Goal: Find specific page/section

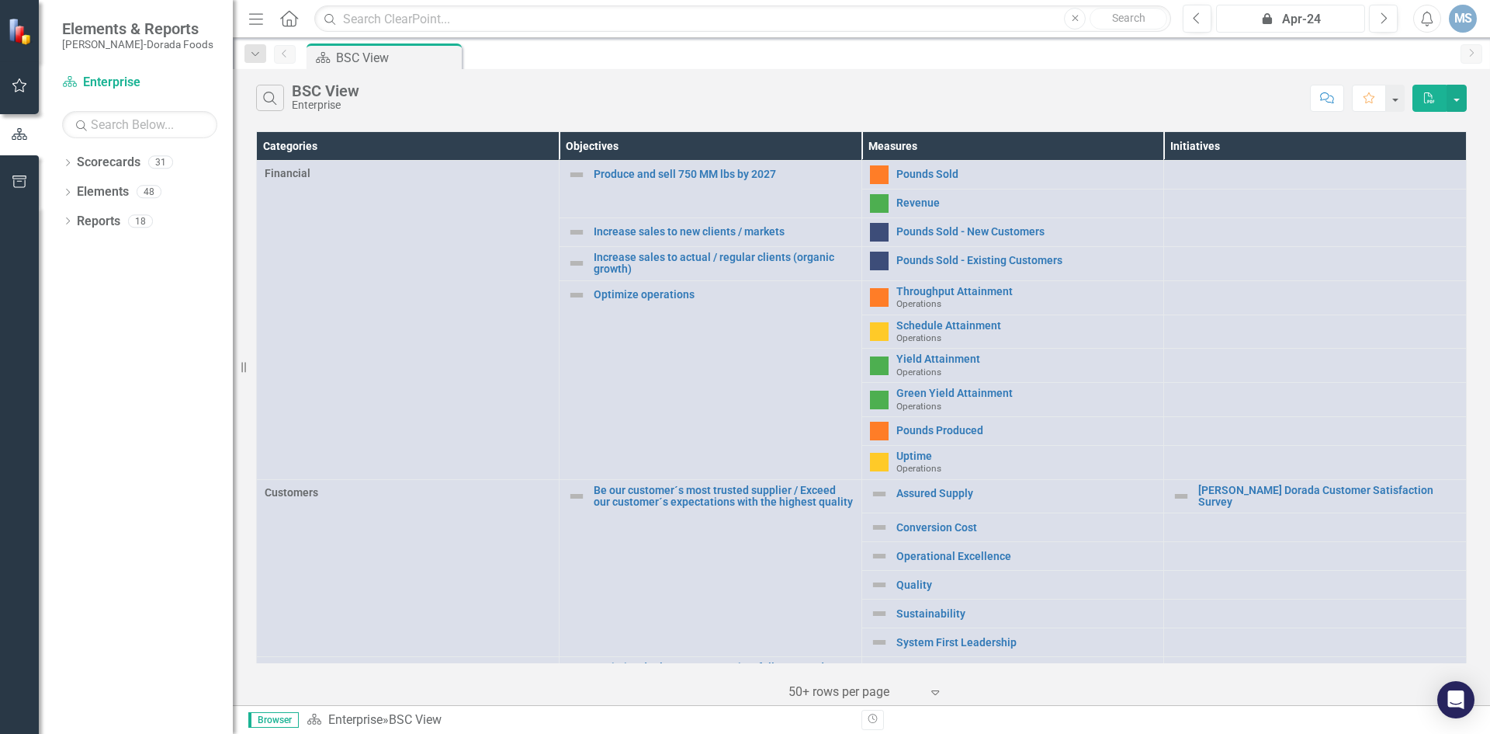
click at [1351, 23] on div "icon.lock Apr-24" at bounding box center [1291, 19] width 138 height 19
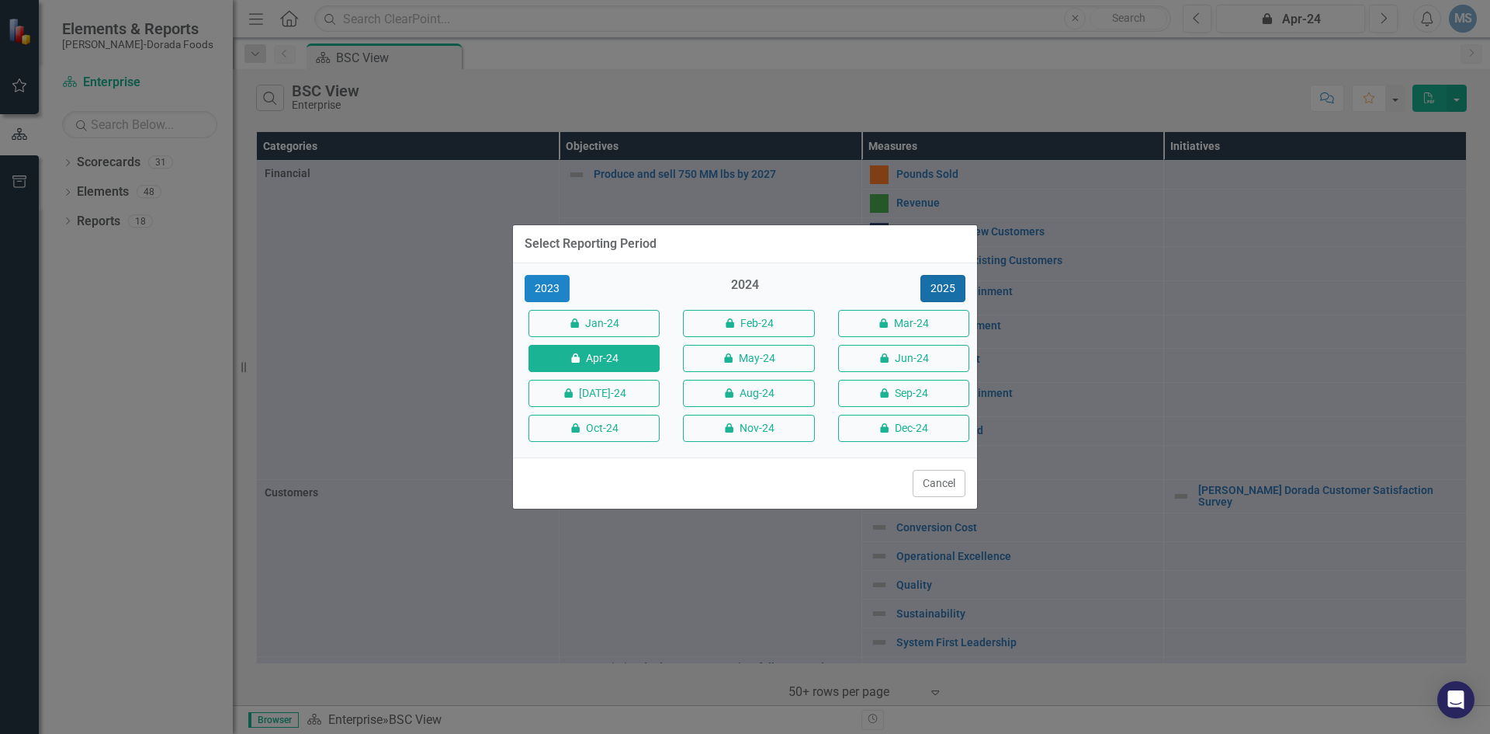
click at [932, 279] on button "2025" at bounding box center [943, 288] width 45 height 27
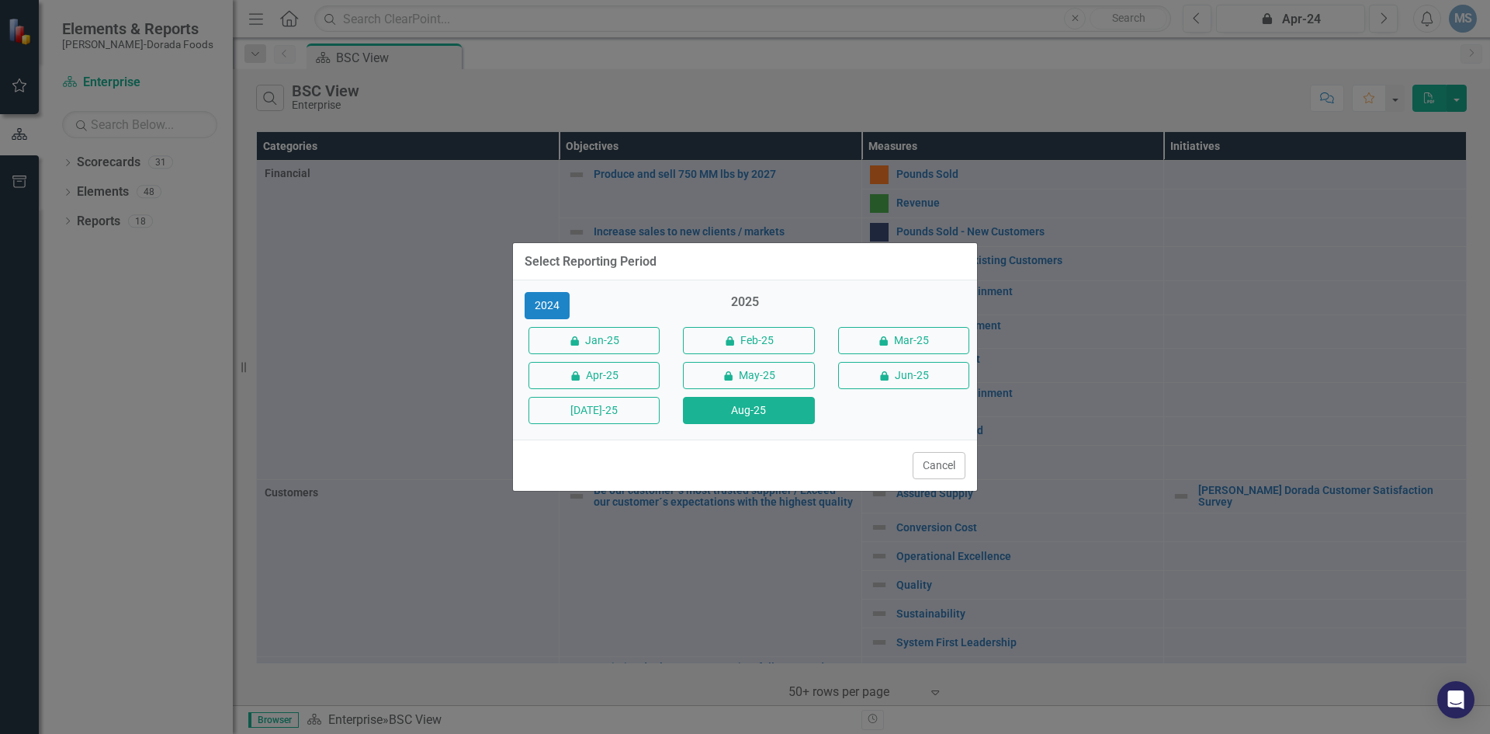
click at [727, 411] on button "Aug-25" at bounding box center [748, 410] width 131 height 27
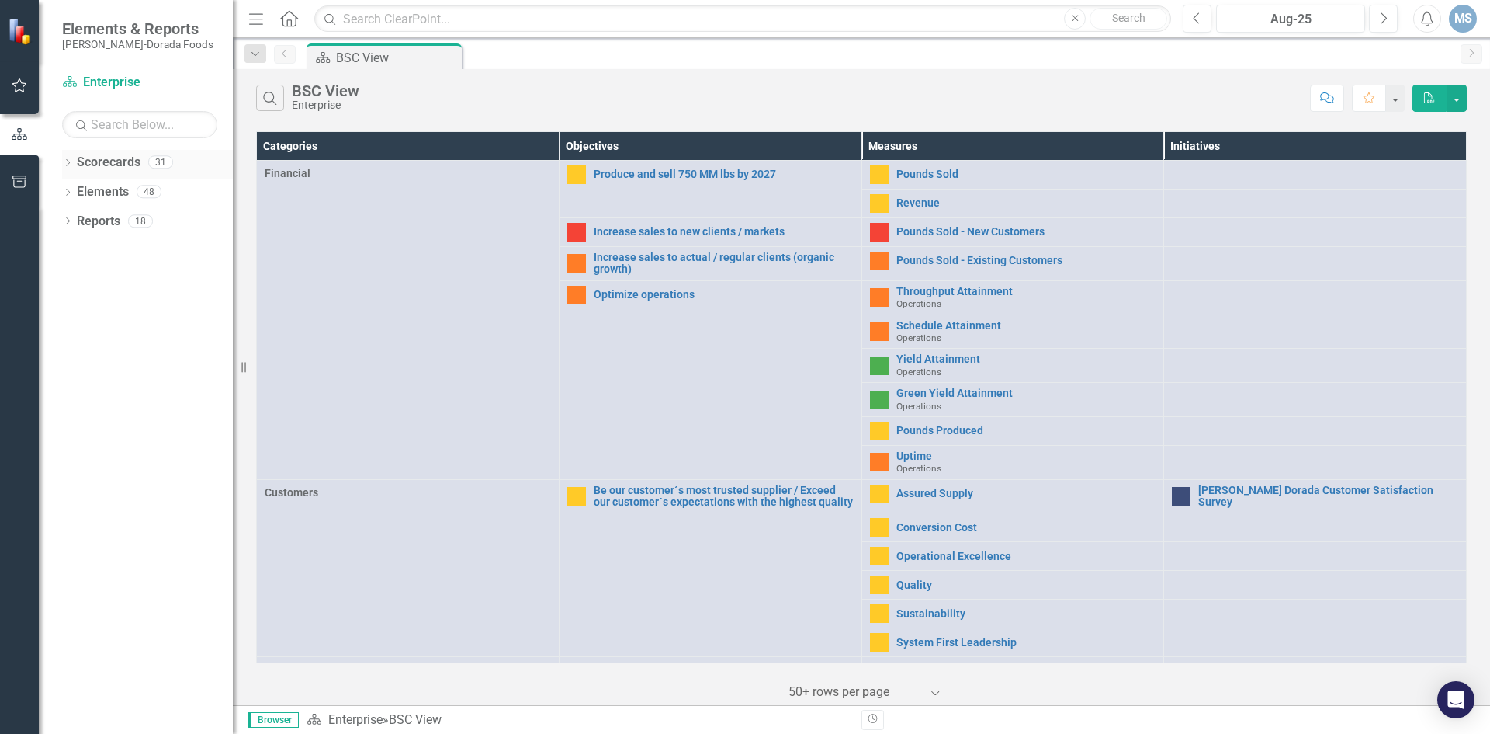
click at [71, 163] on icon "Dropdown" at bounding box center [67, 164] width 11 height 9
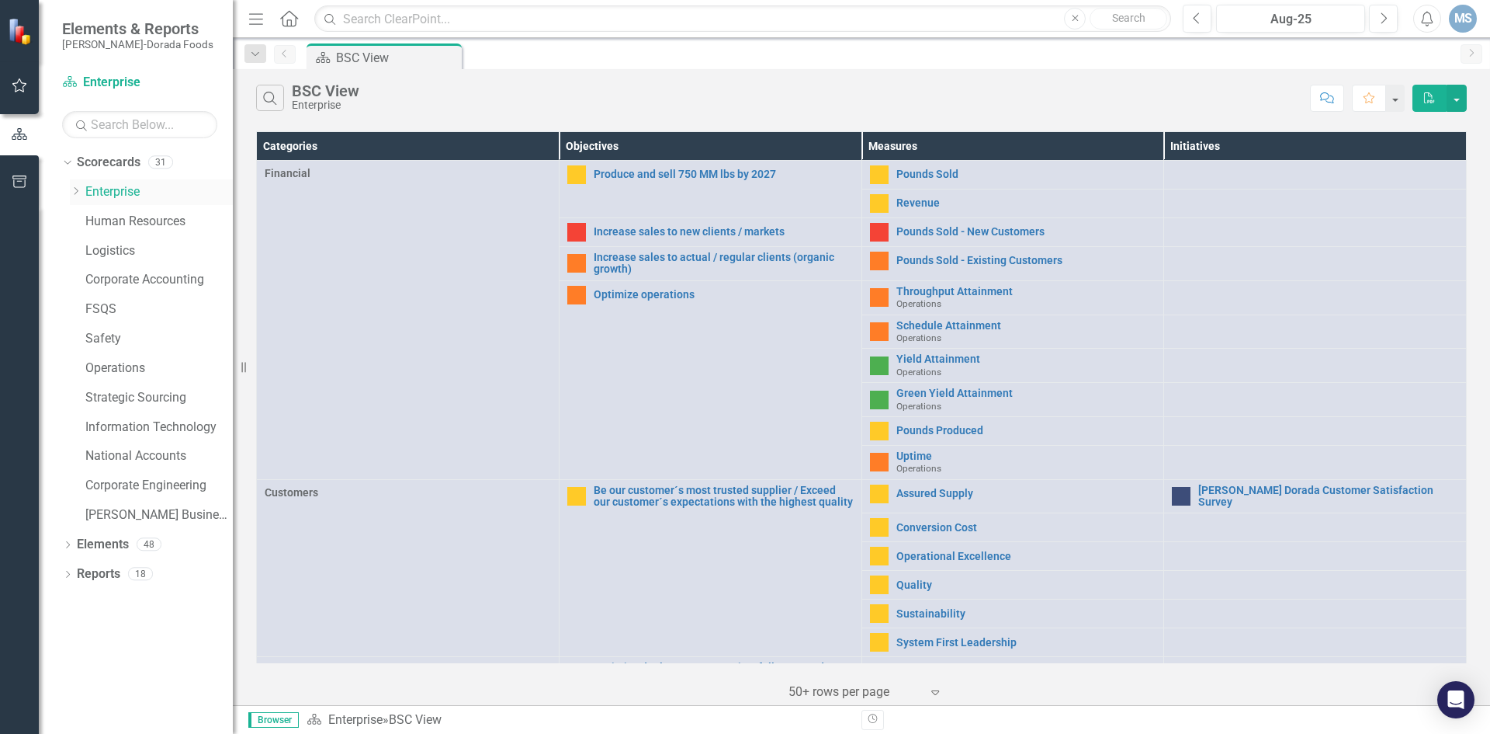
click at [80, 190] on icon "Dropdown" at bounding box center [76, 190] width 12 height 9
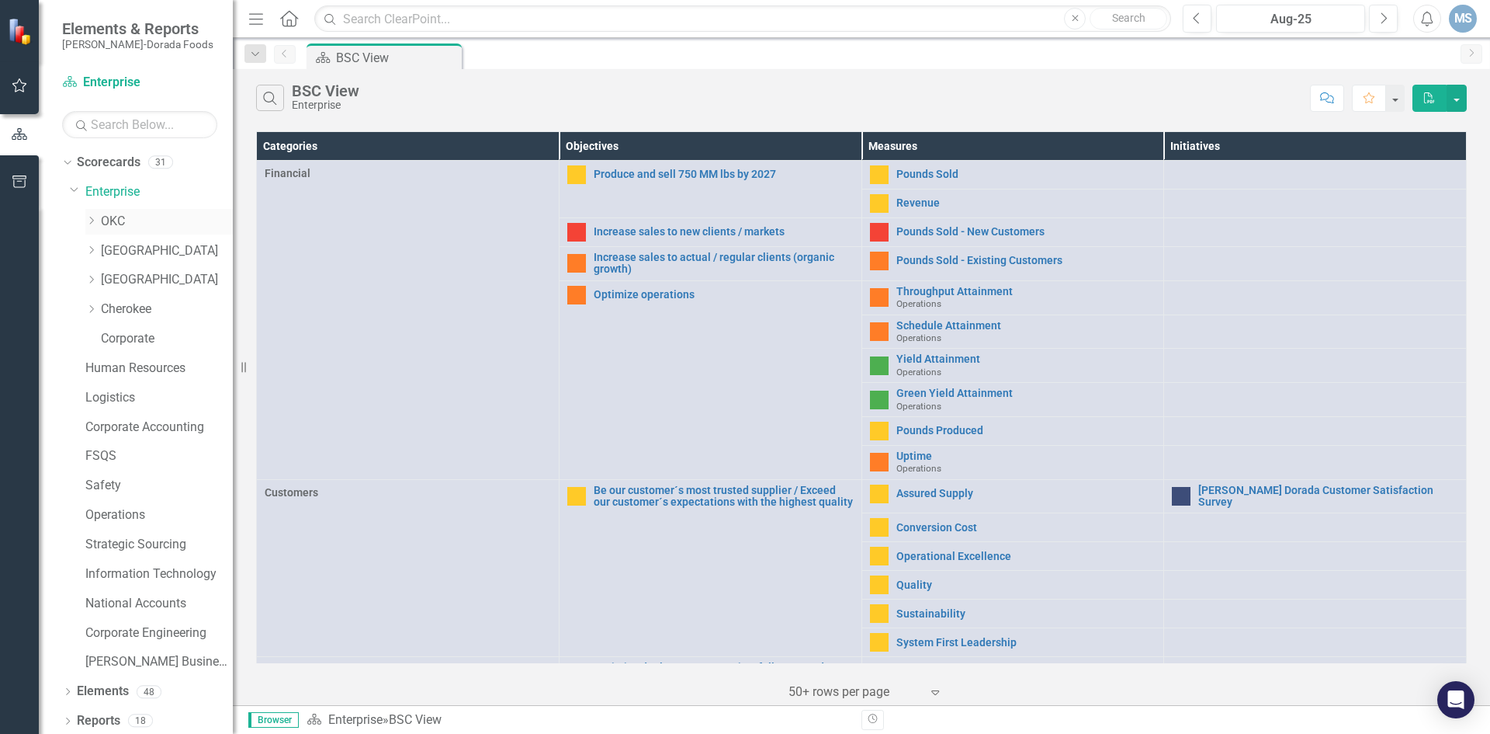
click at [120, 228] on link "OKC" at bounding box center [167, 222] width 132 height 18
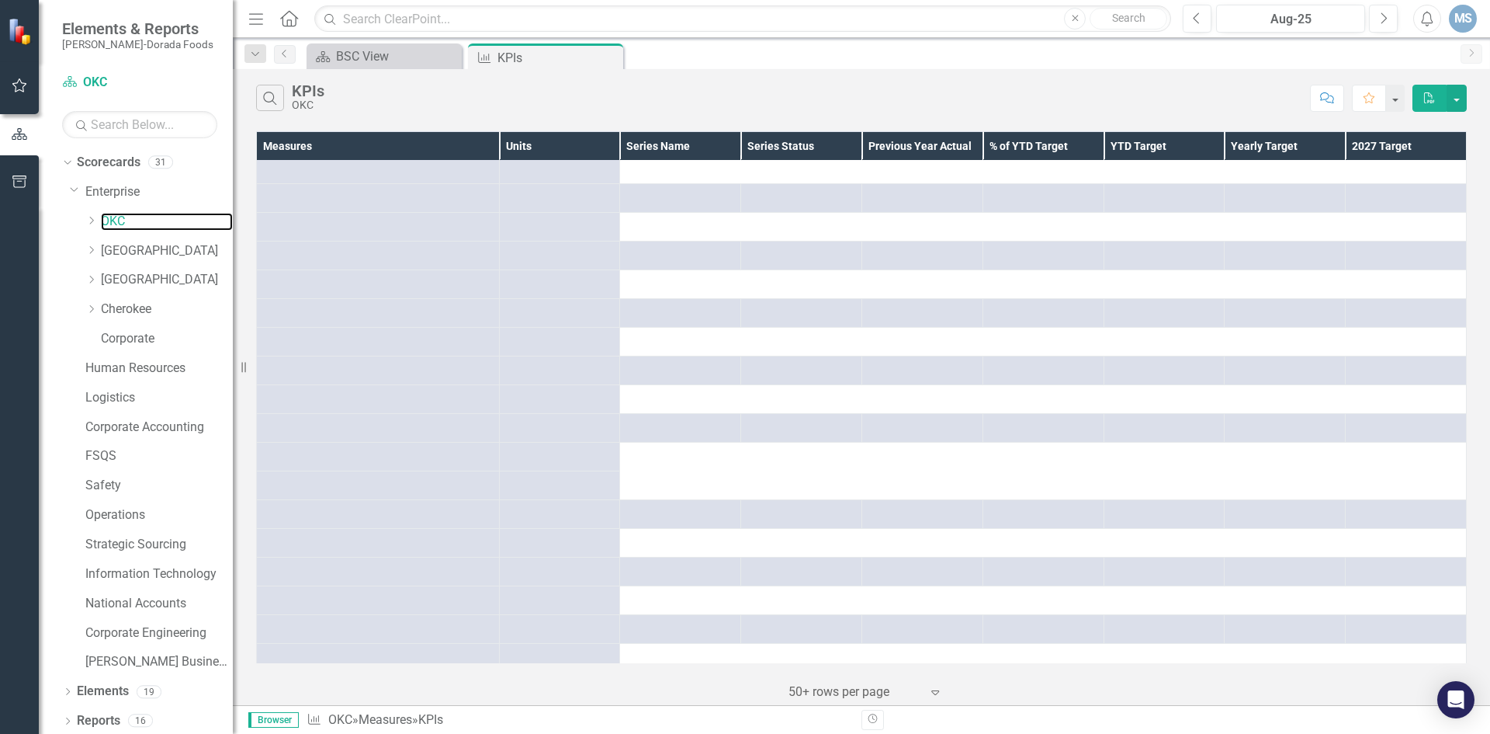
scroll to position [466, 0]
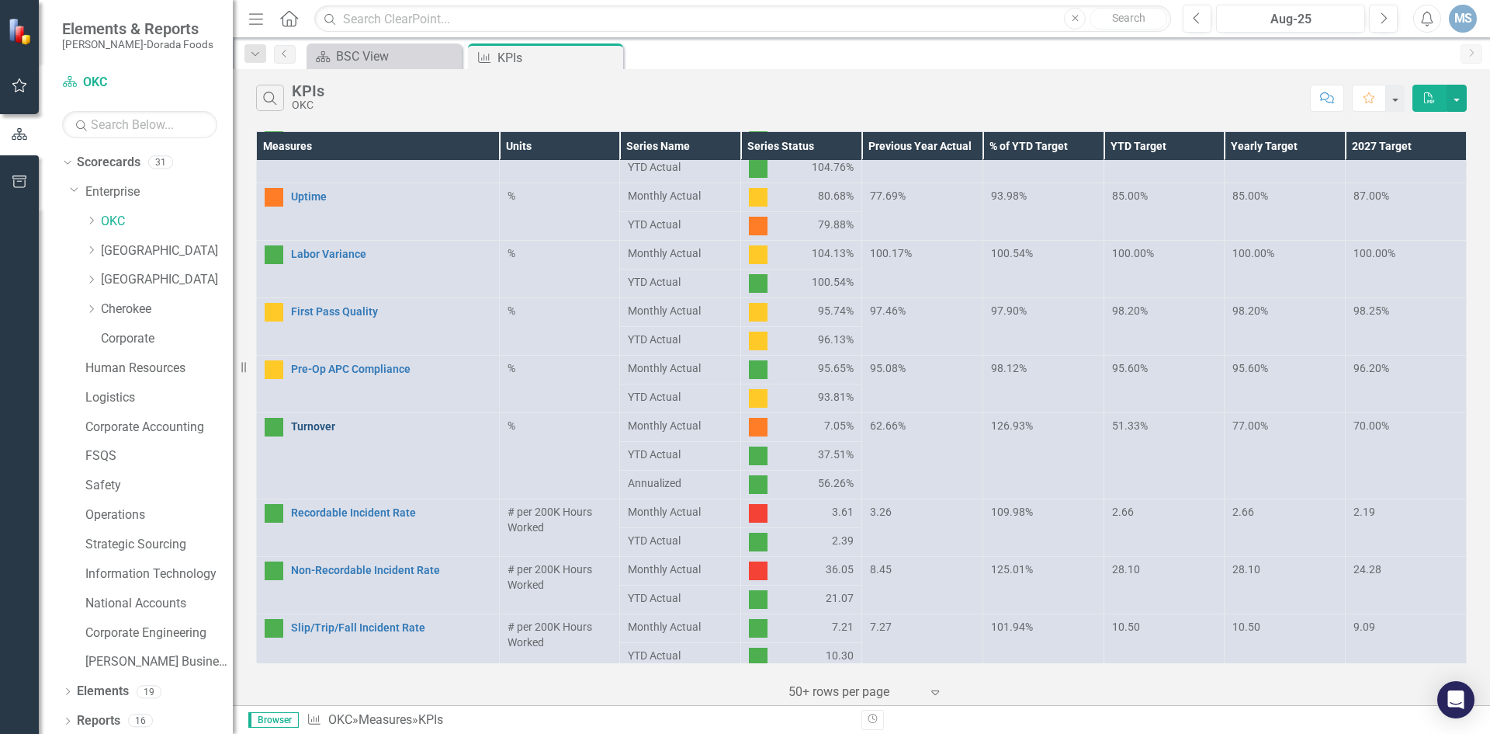
click at [315, 427] on link "Turnover" at bounding box center [391, 427] width 200 height 12
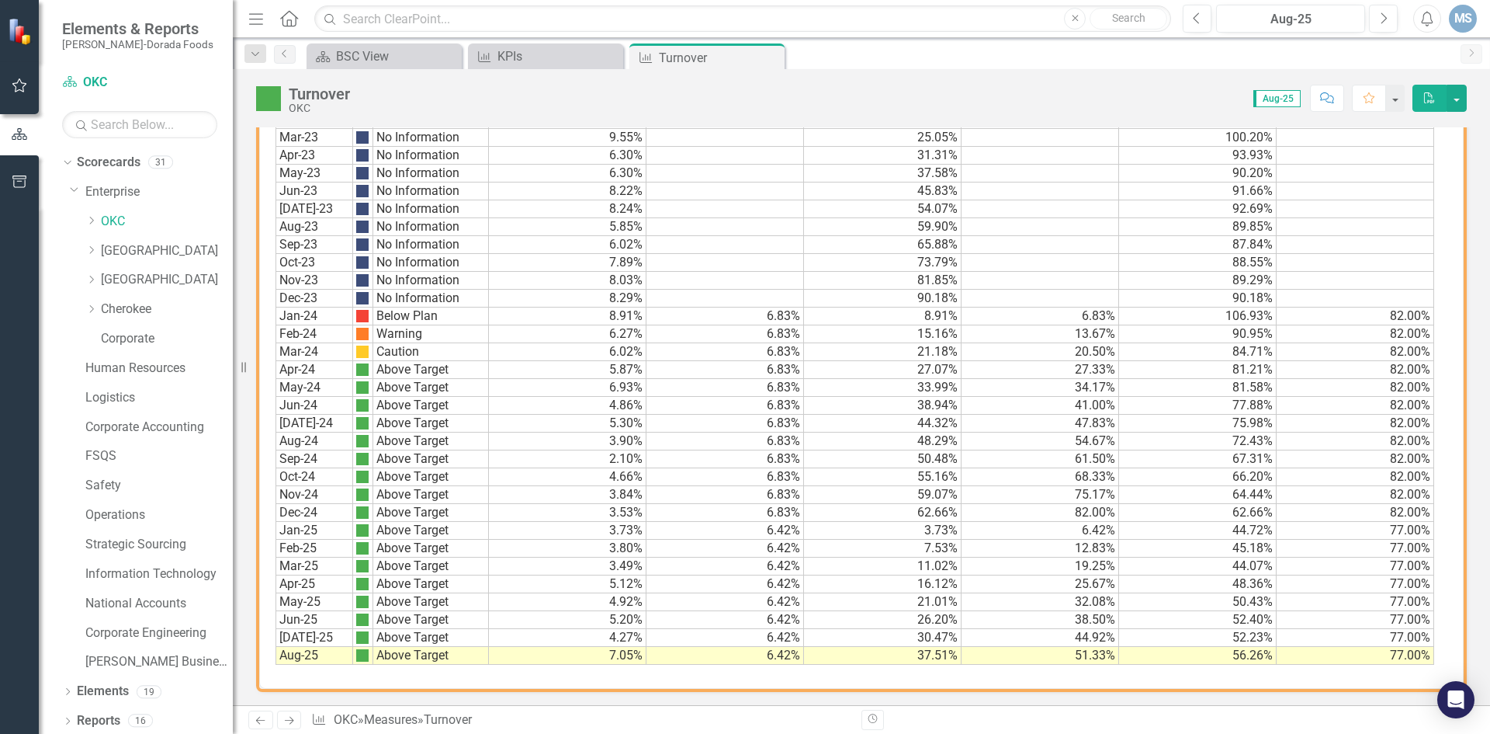
scroll to position [968, 0]
